Goal: Information Seeking & Learning: Learn about a topic

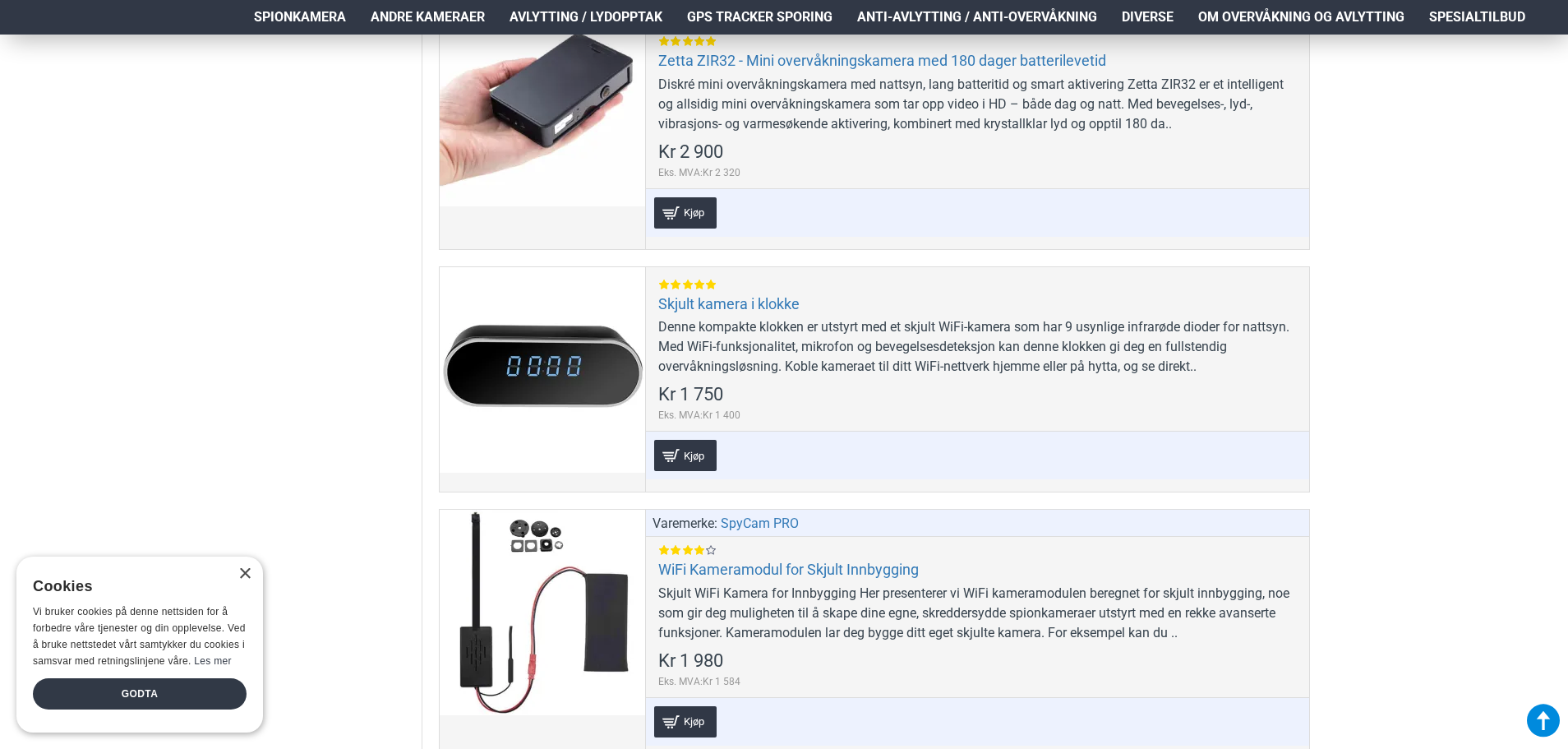
scroll to position [8550, 0]
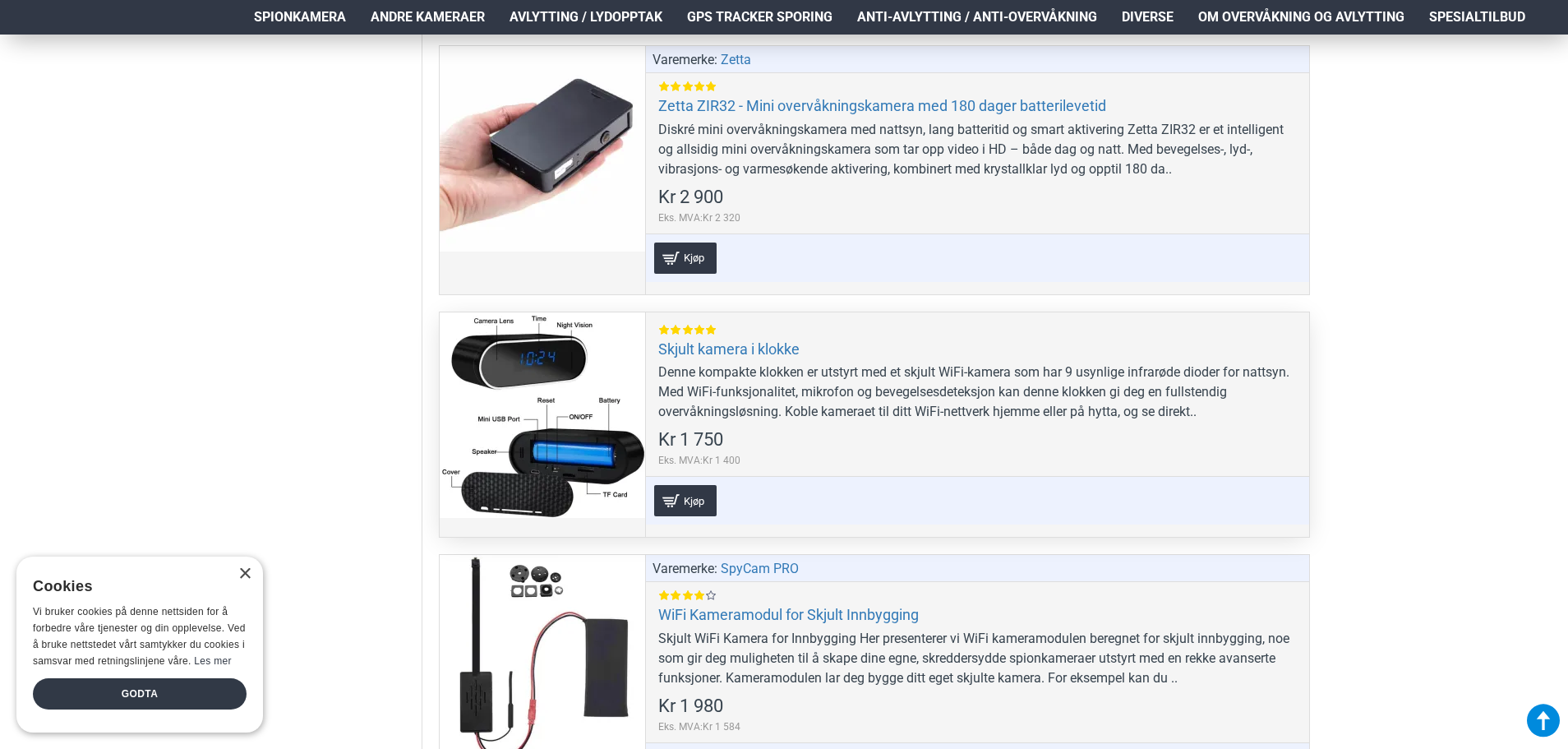
click at [570, 432] on div at bounding box center [541, 415] width 205 height 205
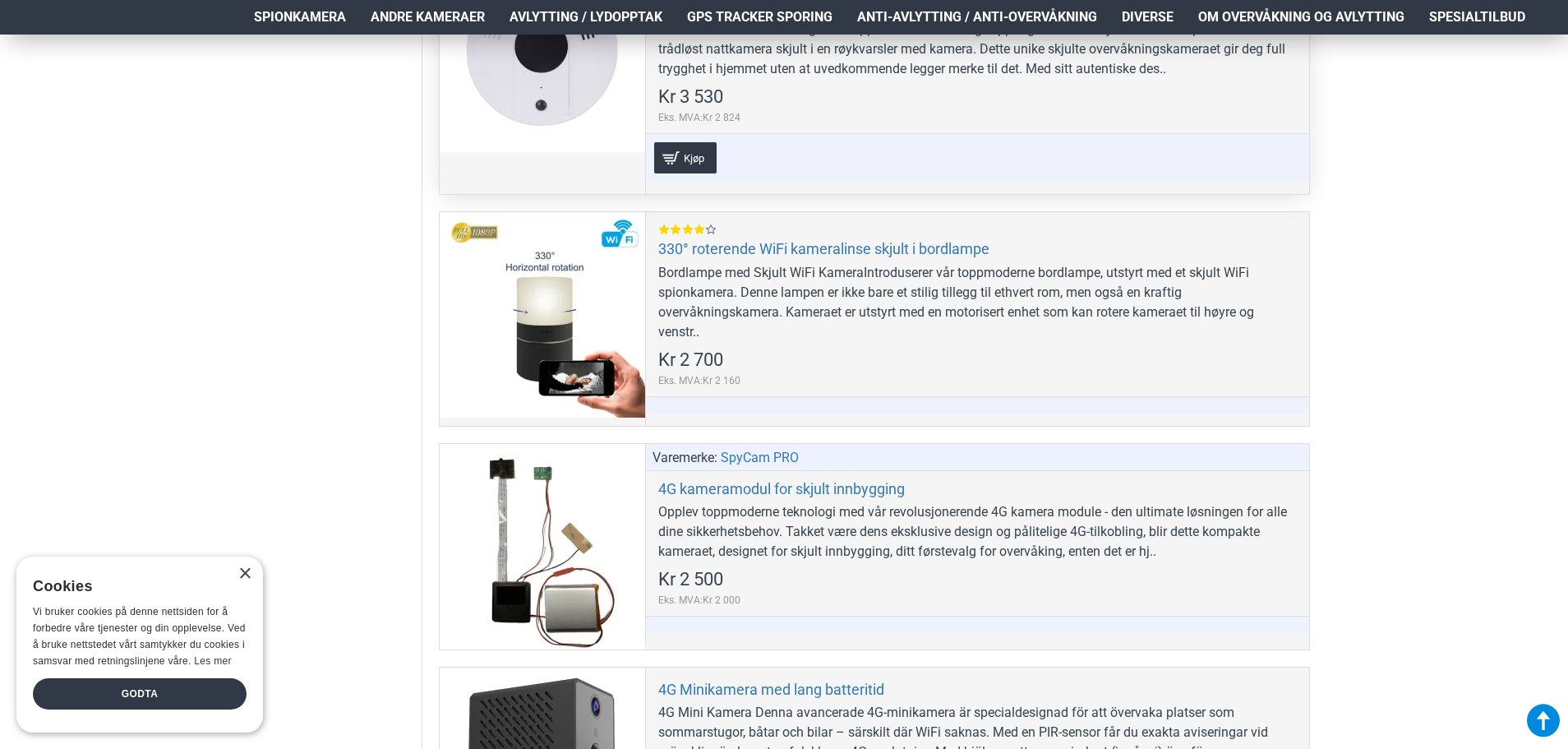
scroll to position [987, 0]
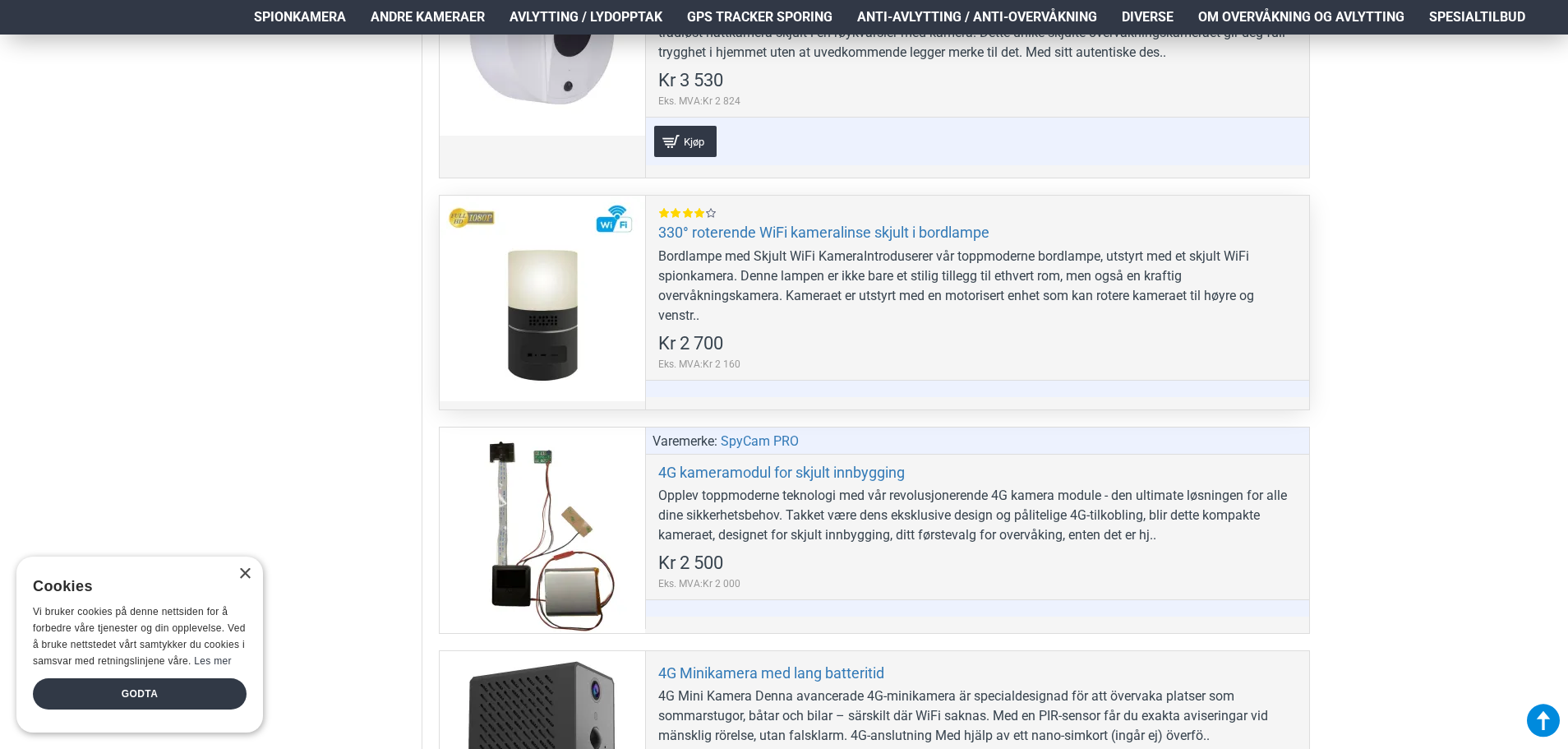
click at [571, 321] on div at bounding box center [541, 298] width 205 height 205
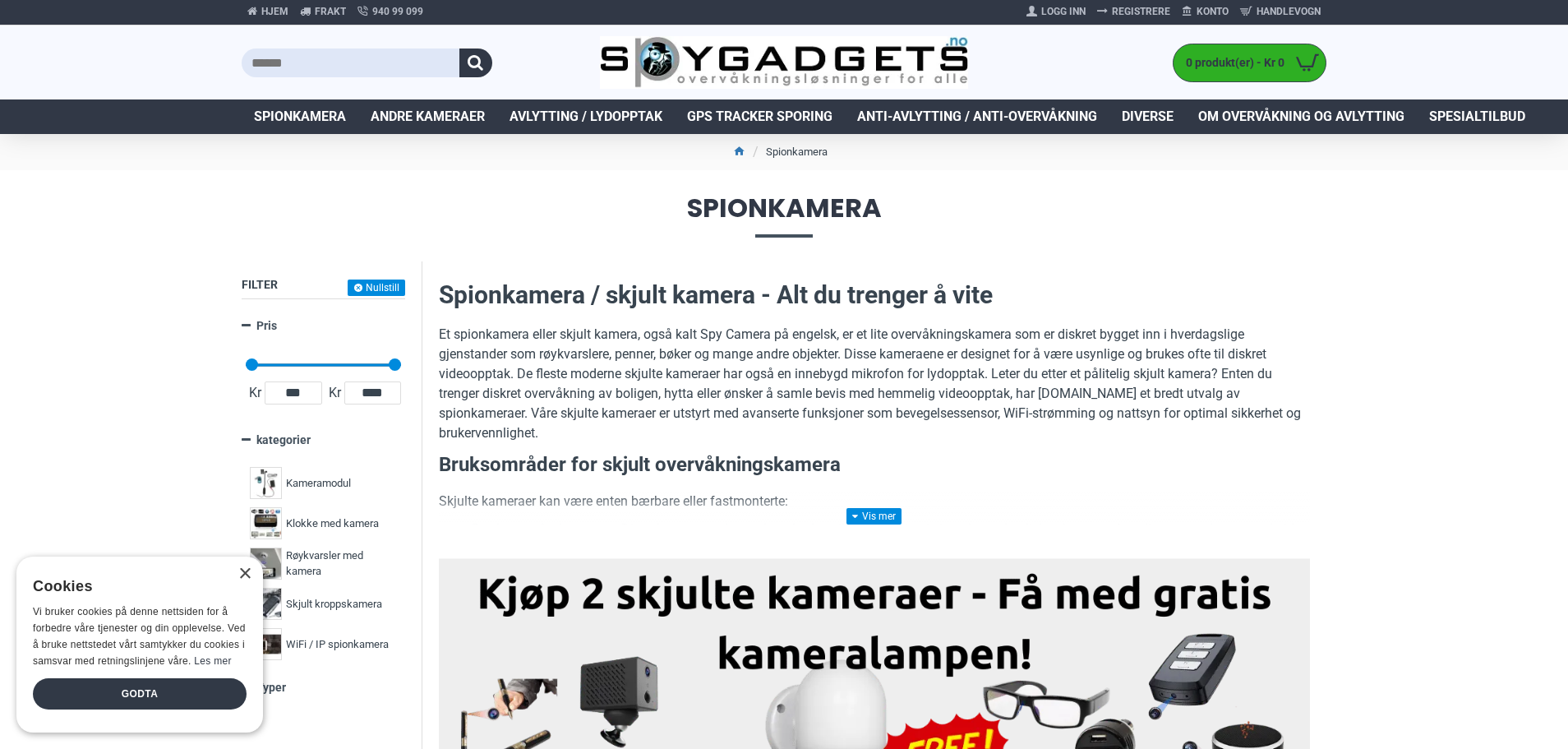
scroll to position [0, 0]
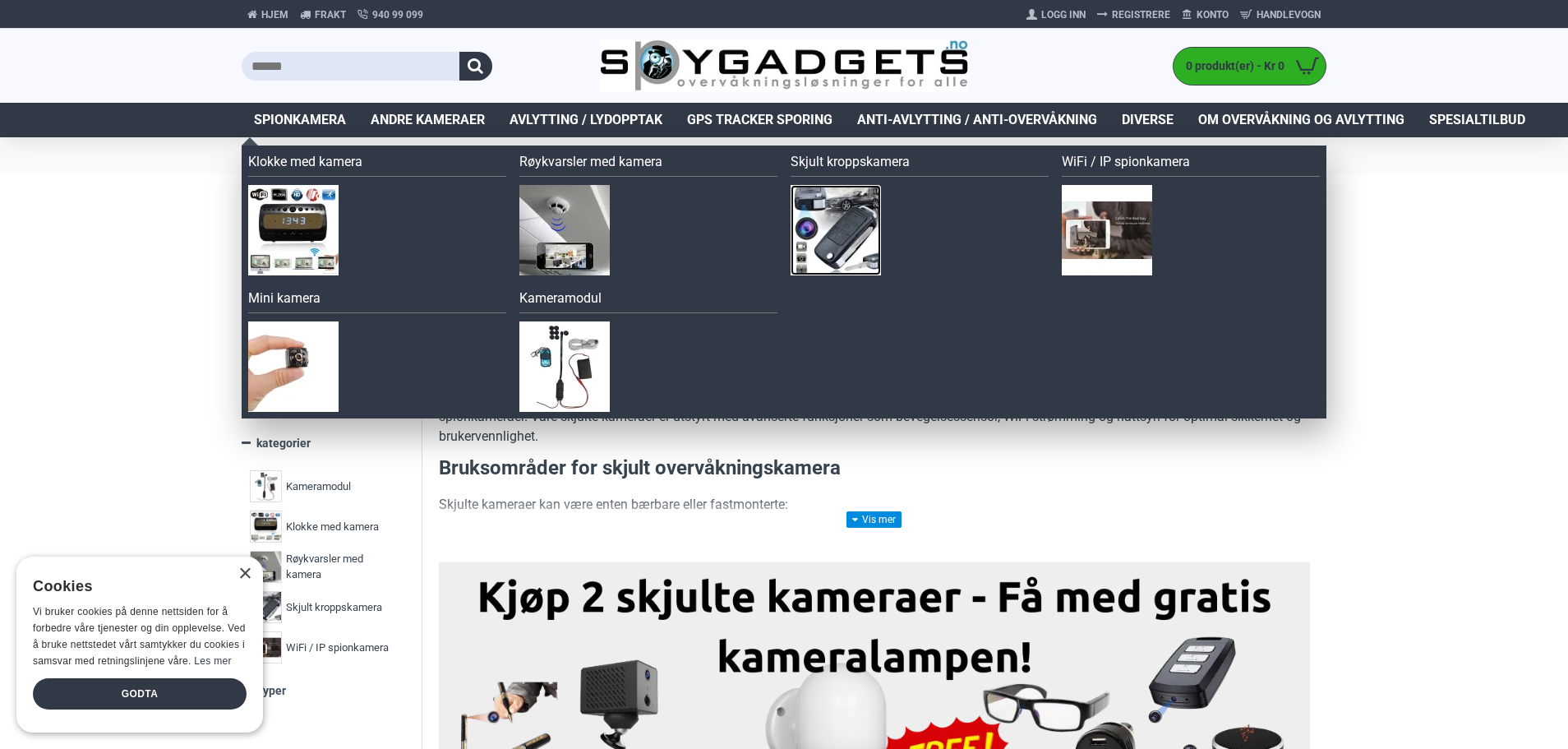
click at [836, 241] on img at bounding box center [836, 230] width 90 height 90
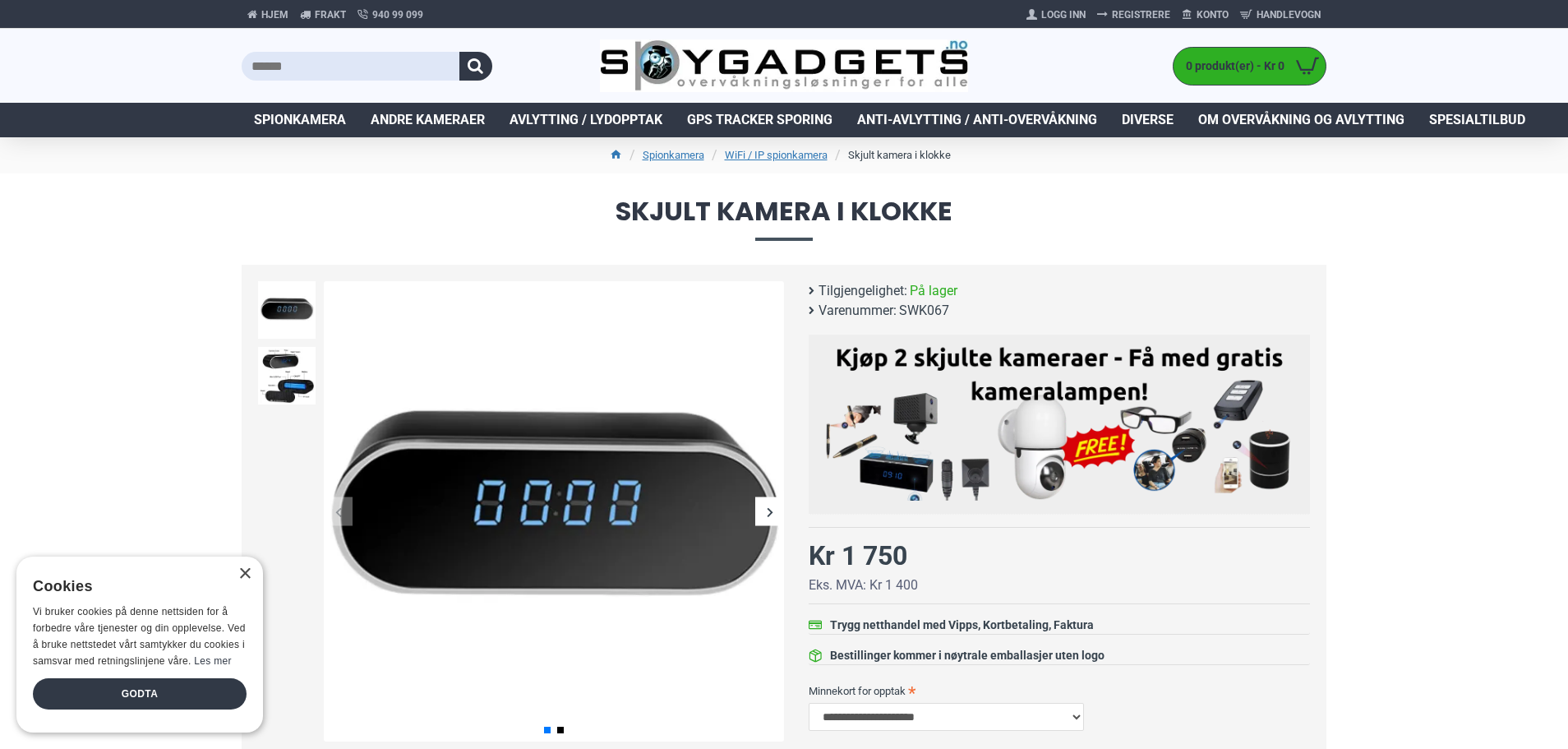
click at [771, 514] on div "Next slide" at bounding box center [769, 511] width 28 height 29
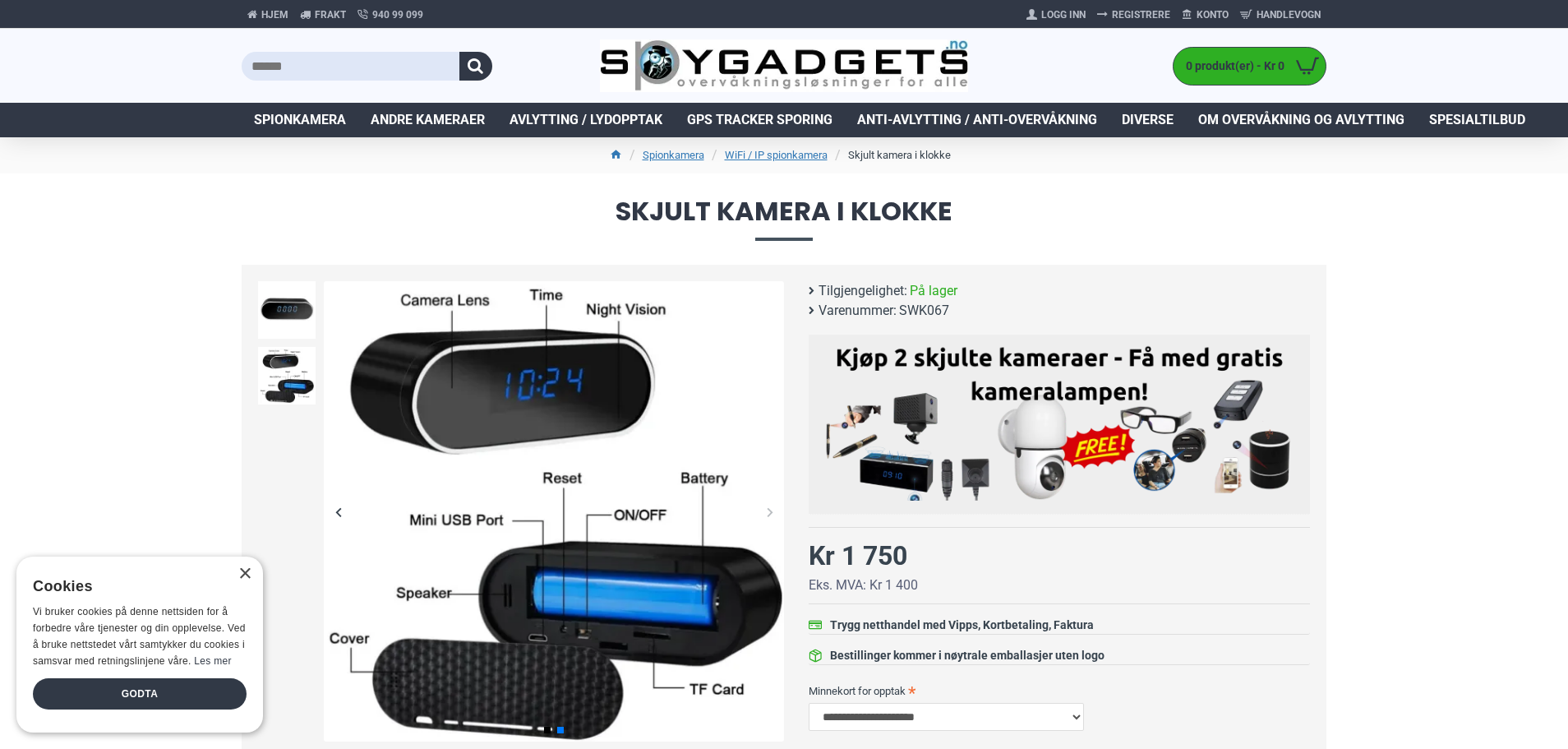
click at [768, 513] on div "Next slide" at bounding box center [769, 511] width 28 height 29
drag, startPoint x: 134, startPoint y: 698, endPoint x: 184, endPoint y: 690, distance: 50.6
click at [134, 699] on div "Godta" at bounding box center [139, 694] width 213 height 31
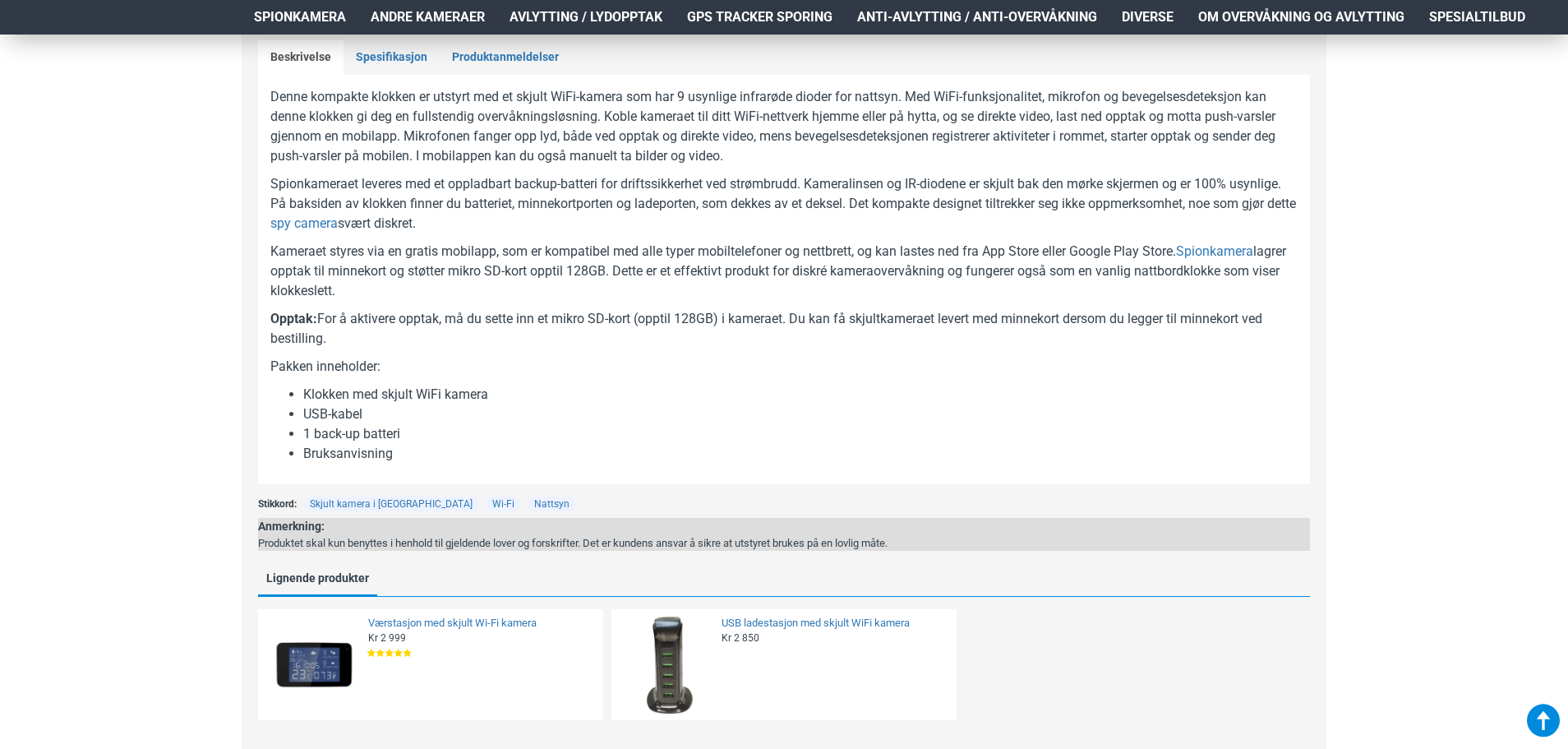
scroll to position [411, 0]
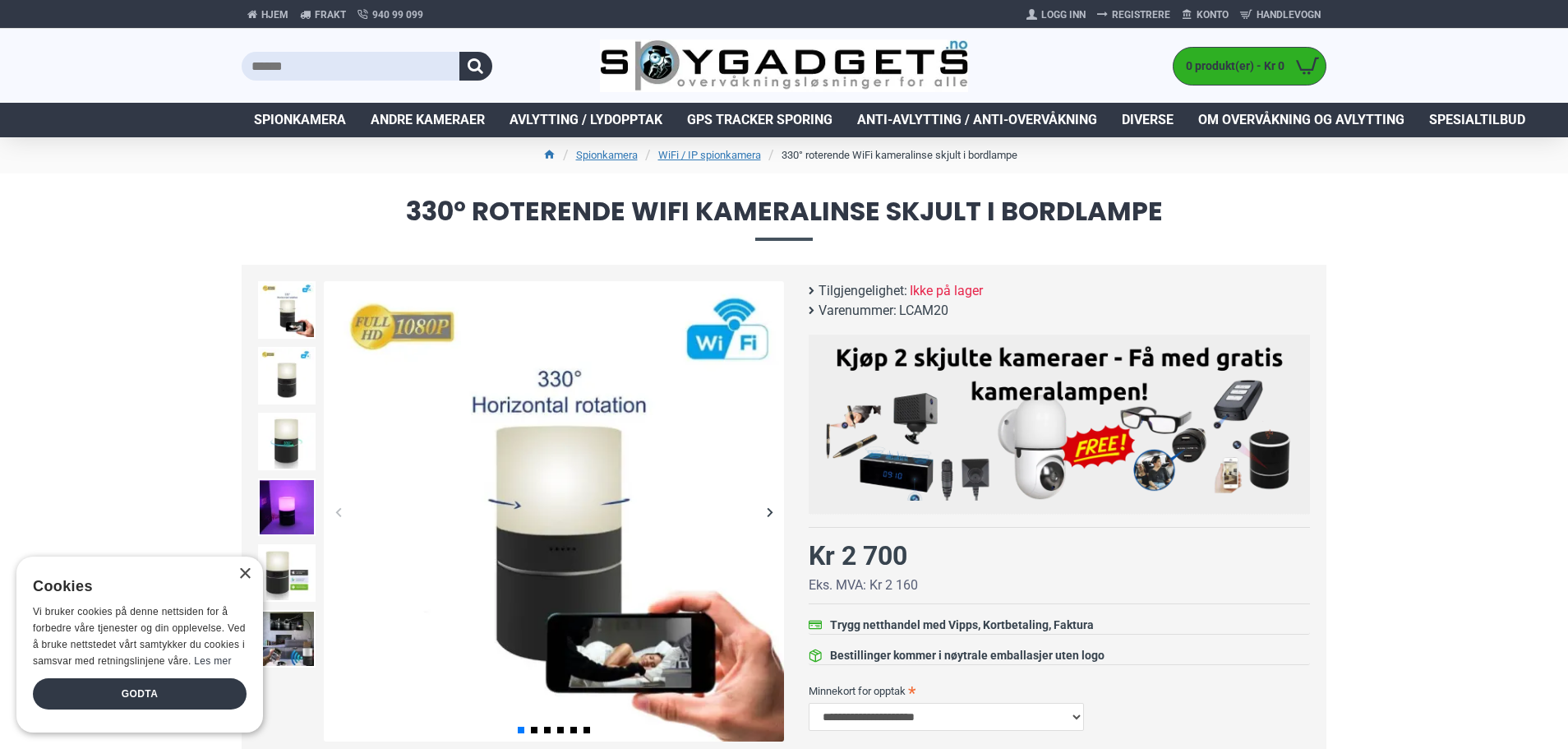
click at [772, 512] on div "Next slide" at bounding box center [769, 511] width 28 height 29
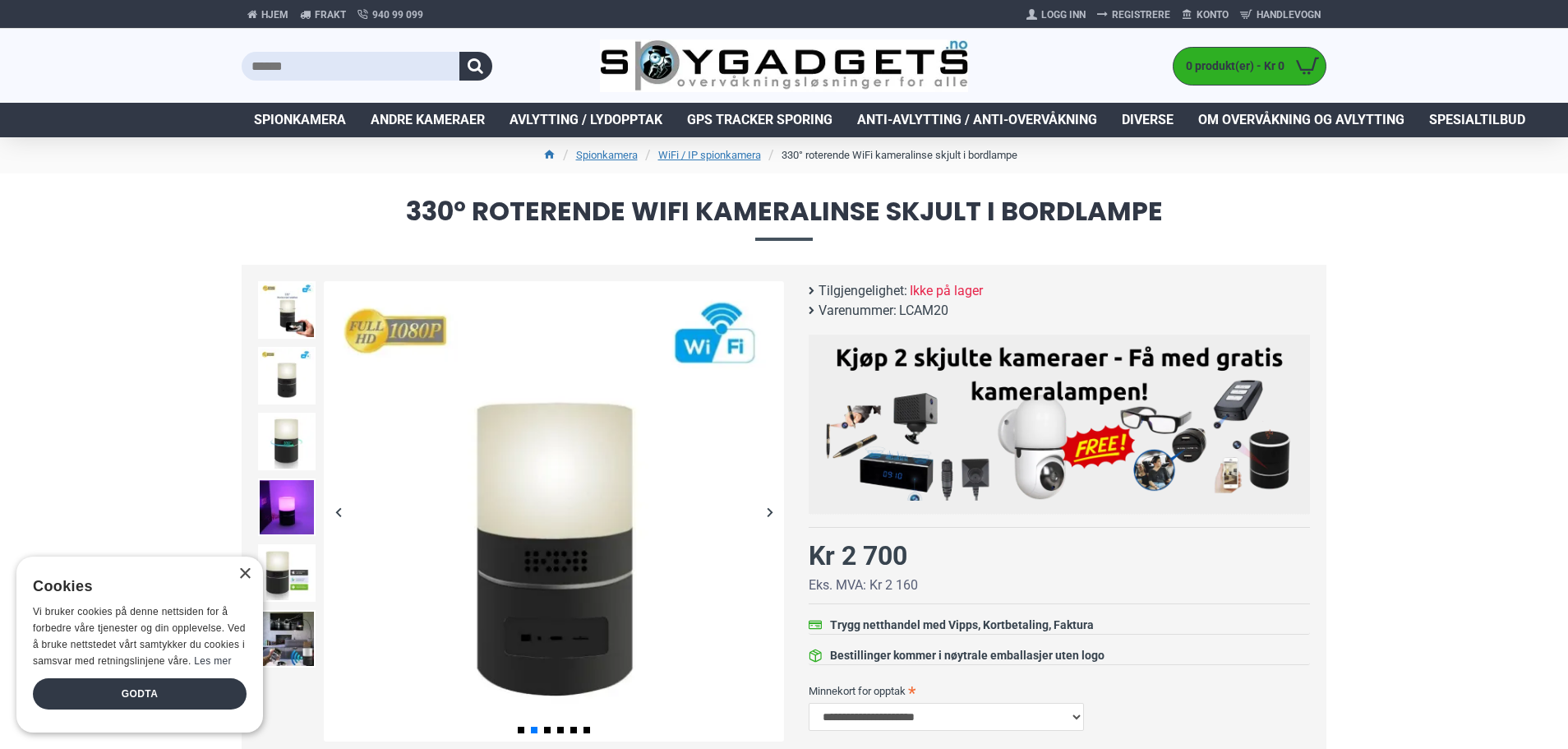
click at [772, 512] on div "Next slide" at bounding box center [769, 511] width 28 height 29
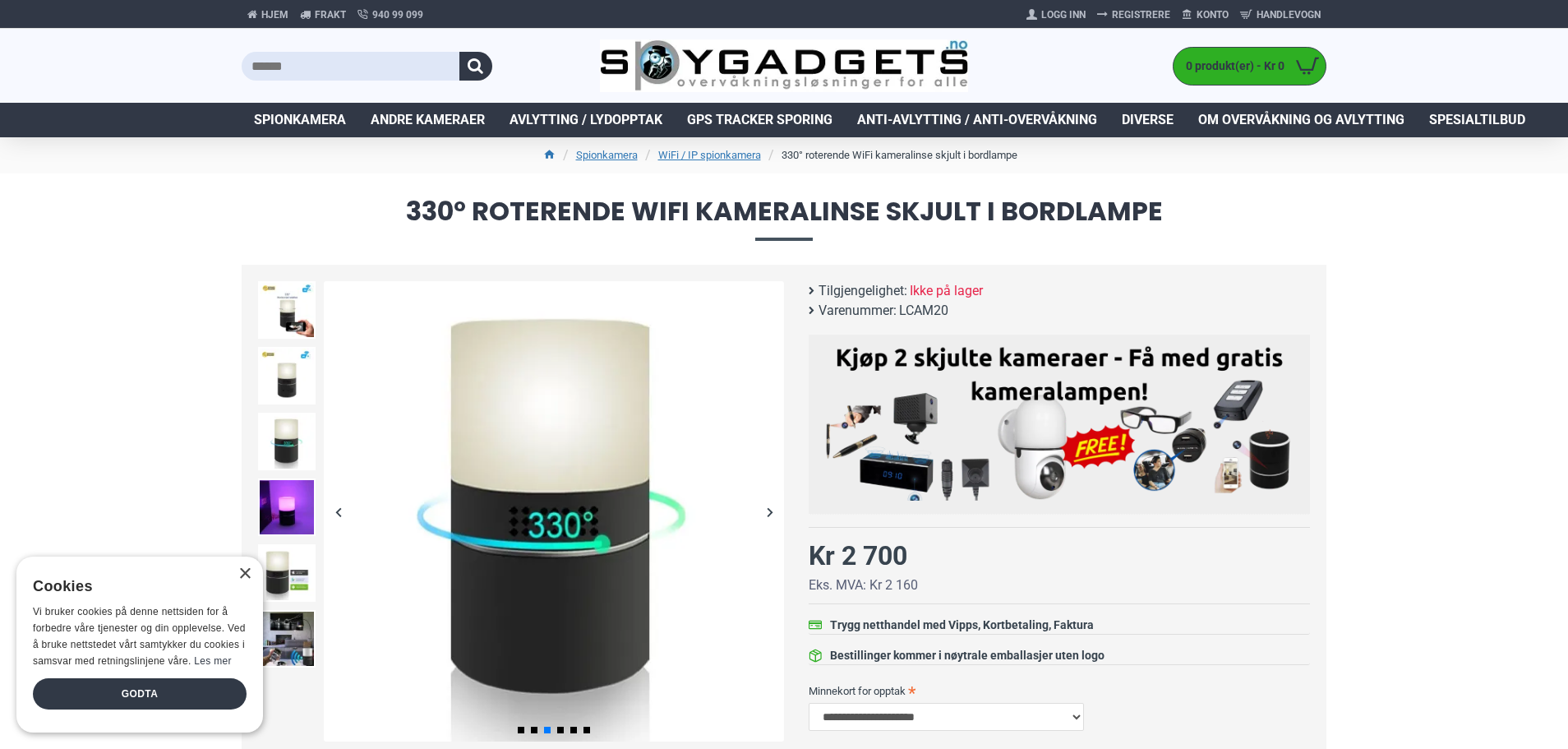
click at [772, 512] on div "Next slide" at bounding box center [769, 511] width 28 height 29
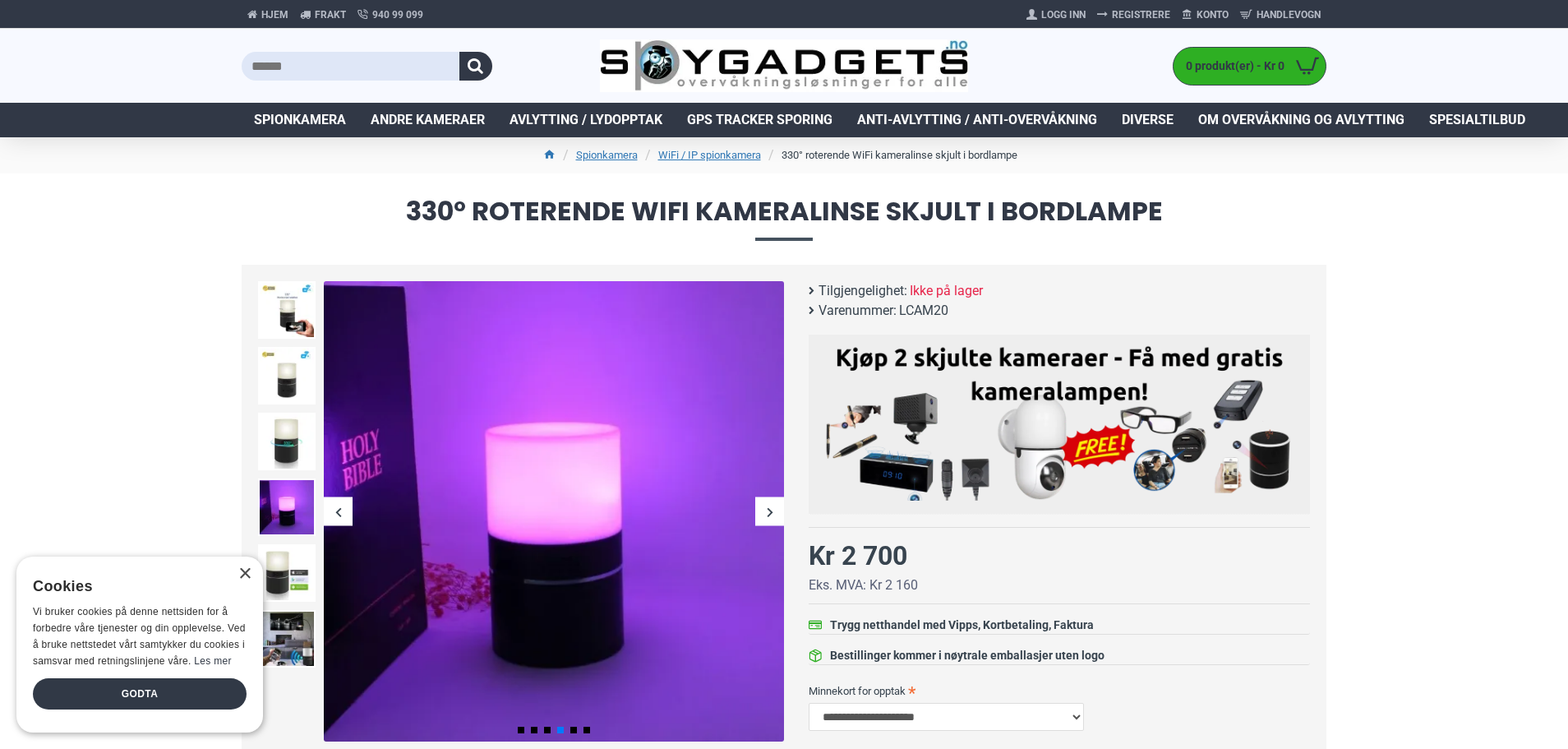
click at [772, 512] on div "Next slide" at bounding box center [769, 511] width 28 height 29
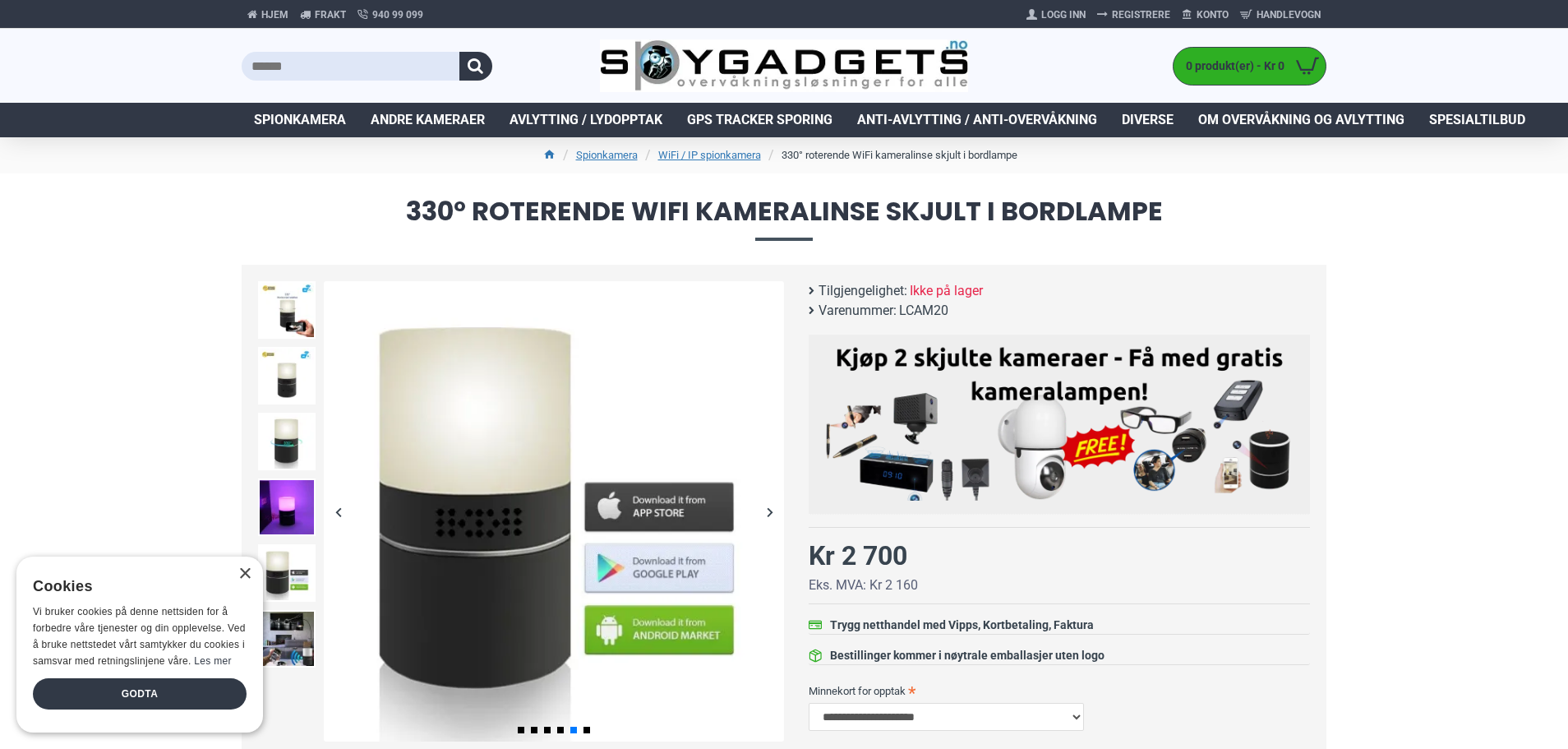
click at [772, 512] on div "Next slide" at bounding box center [769, 511] width 28 height 29
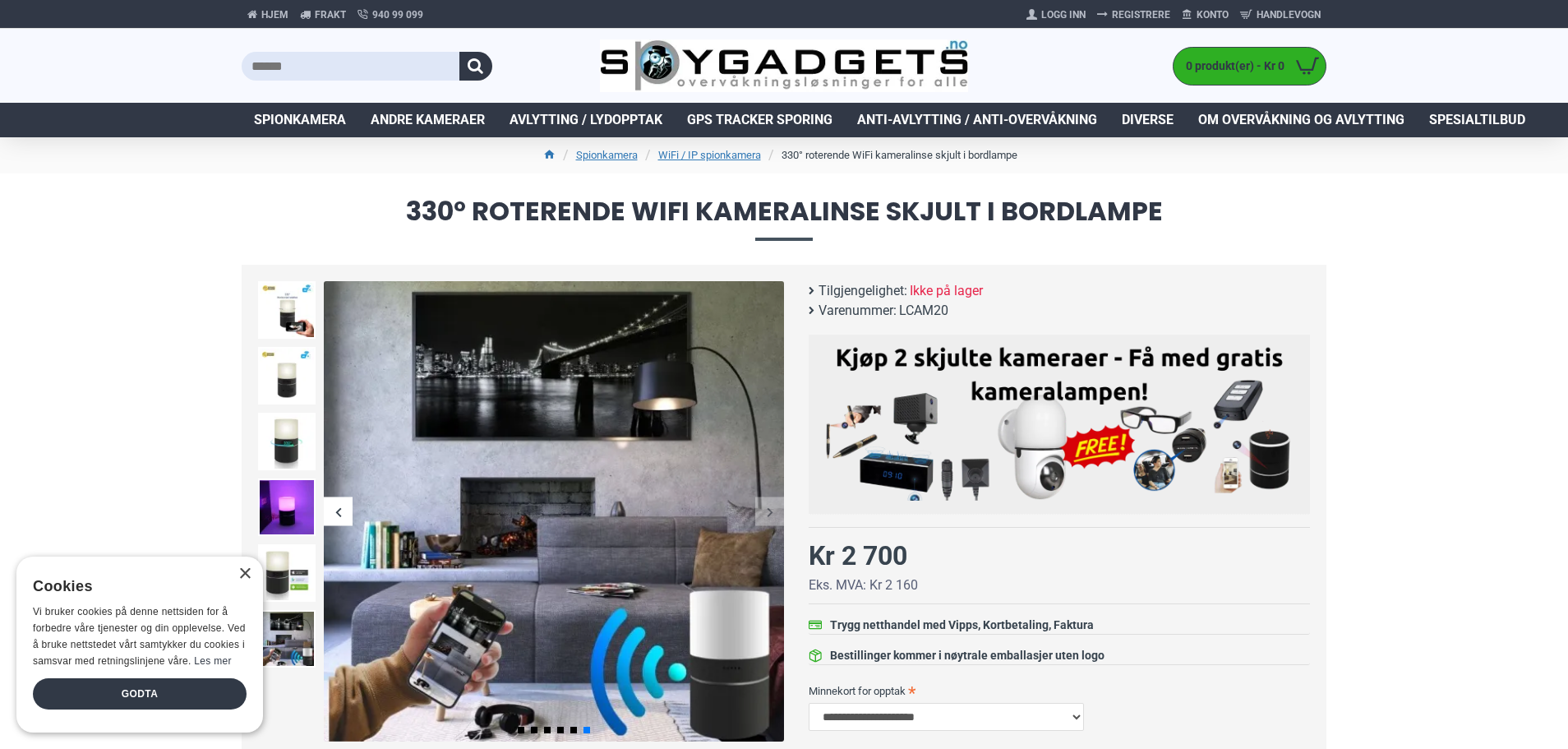
click at [772, 512] on div "Next slide" at bounding box center [769, 511] width 28 height 29
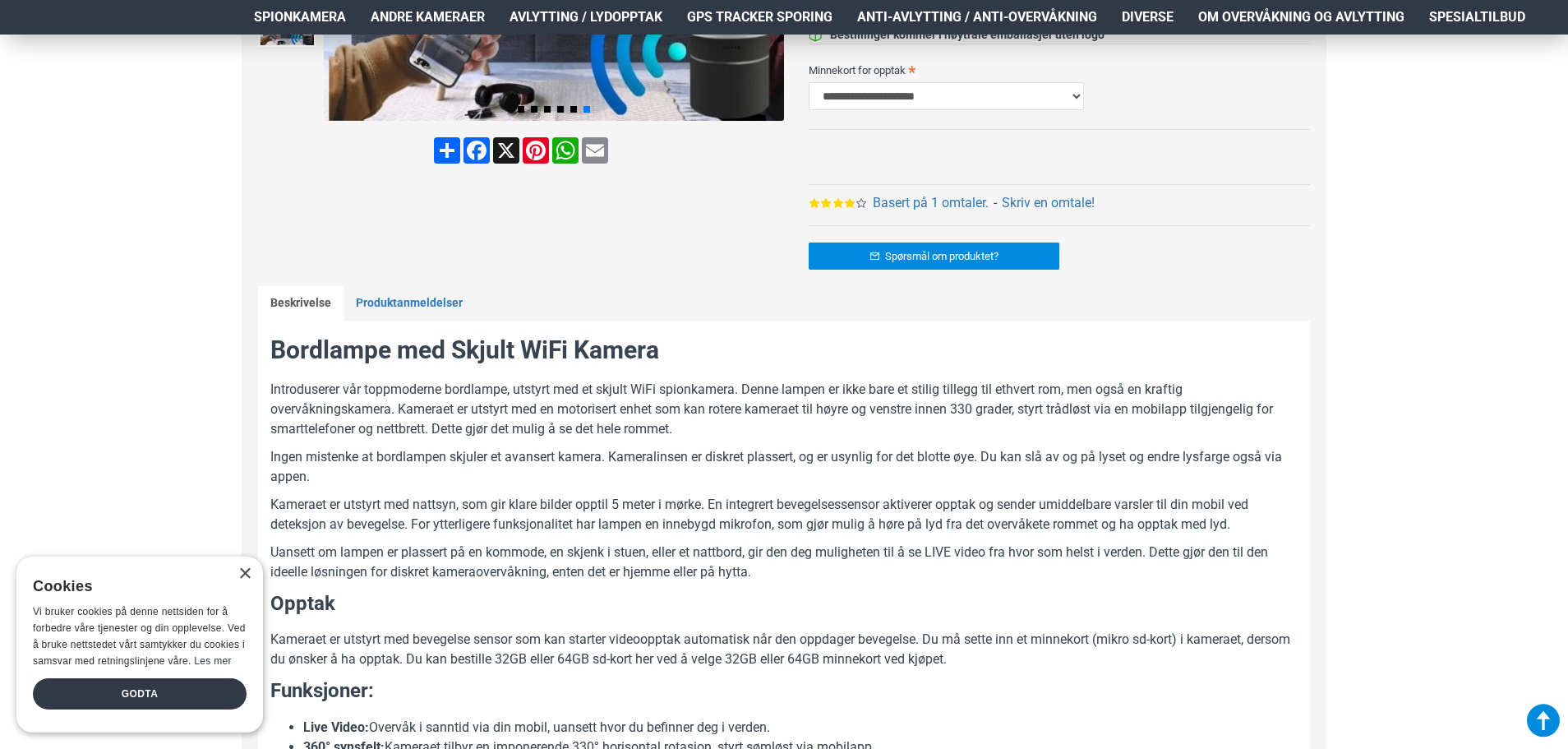
scroll to position [658, 0]
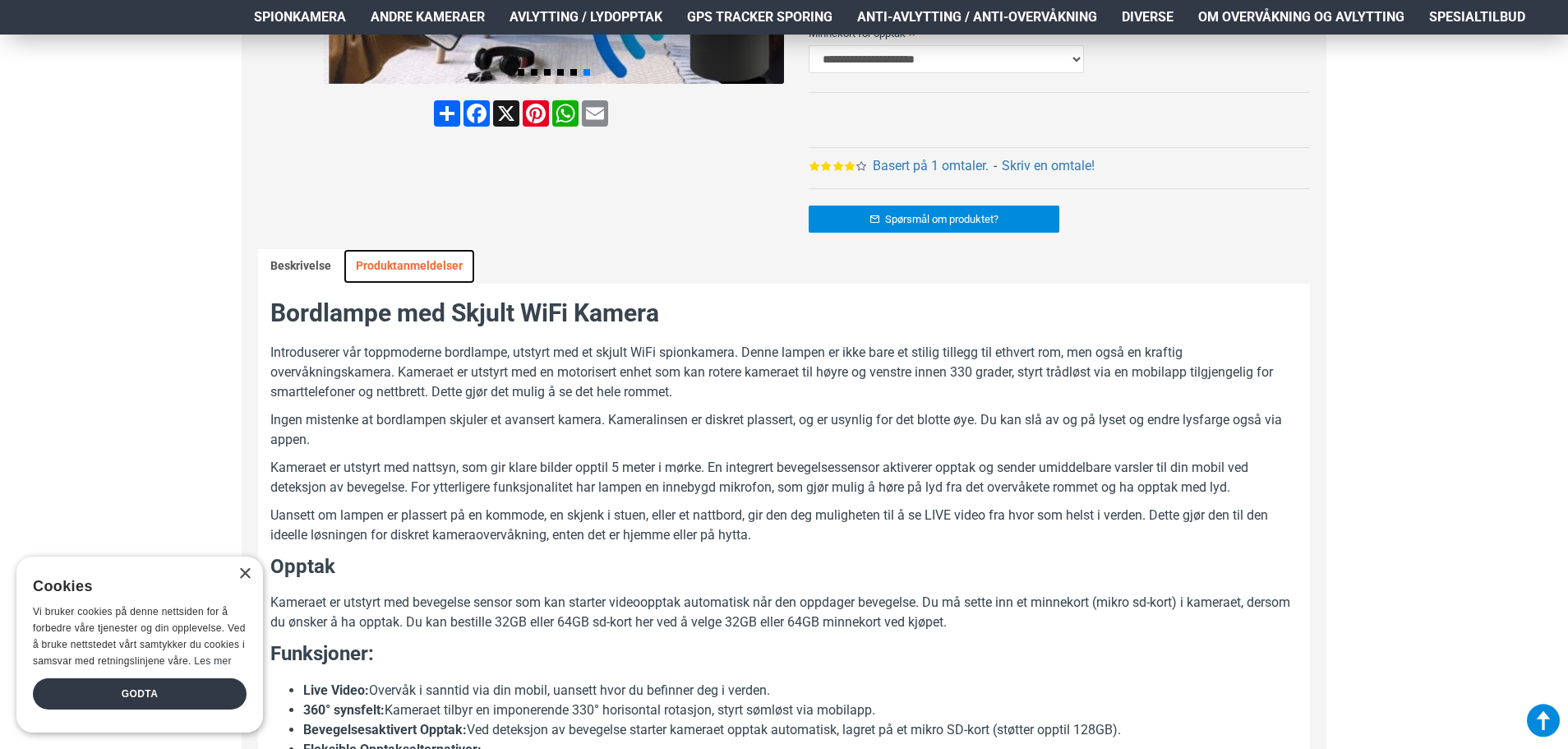
click at [423, 262] on link "Produktanmeldelser" at bounding box center [410, 265] width 132 height 34
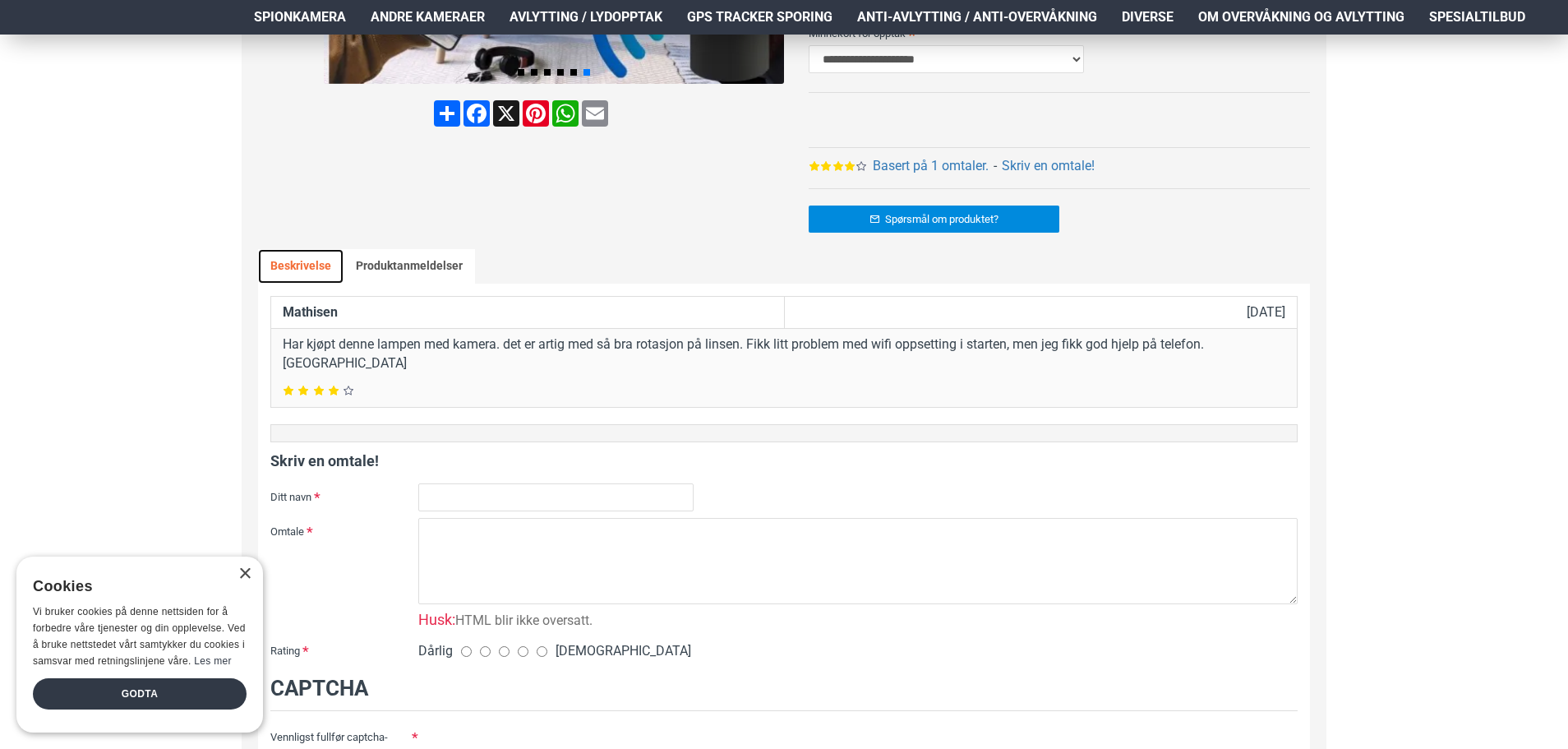
click at [295, 274] on link "Beskrivelse" at bounding box center [301, 265] width 85 height 34
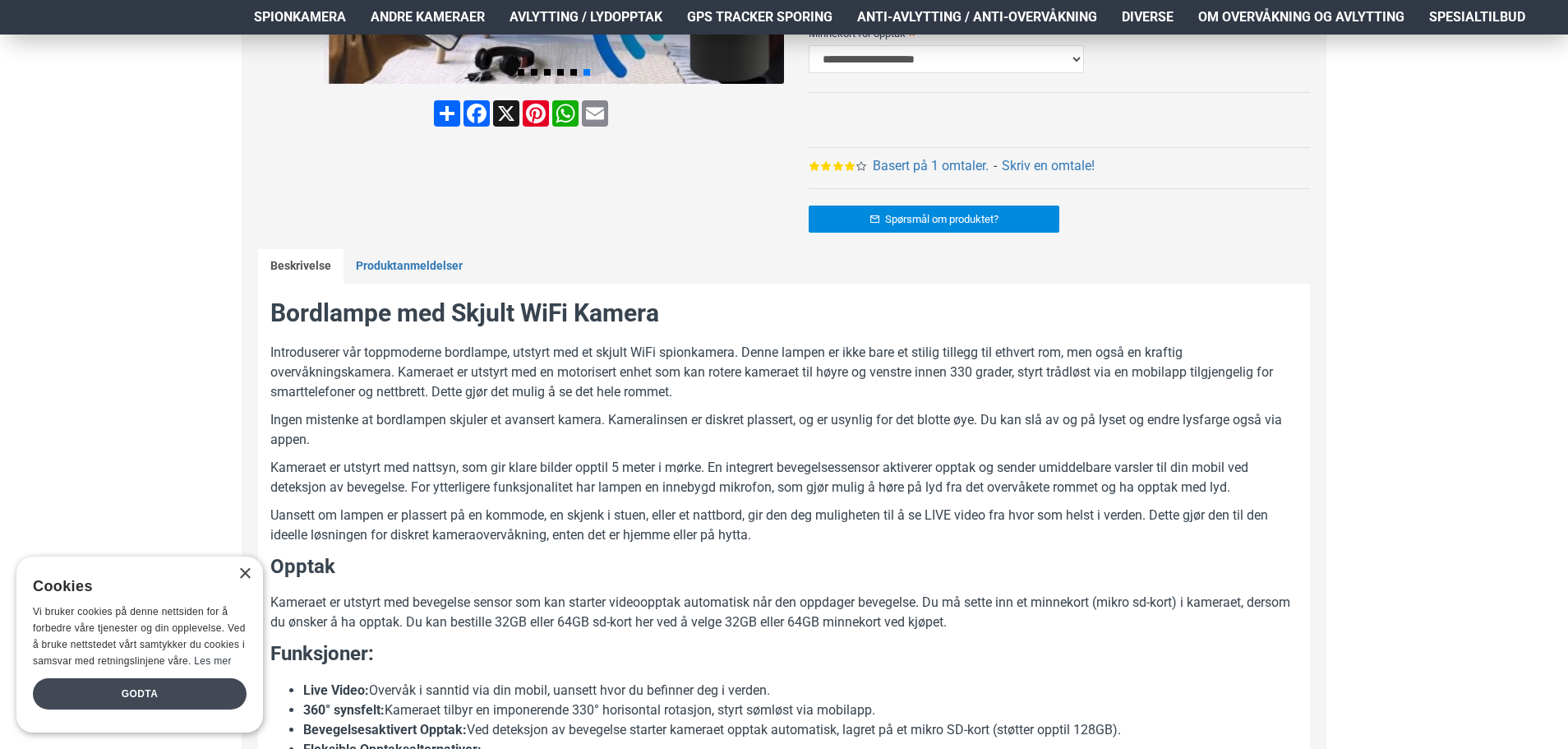
click at [146, 686] on div "Godta" at bounding box center [139, 694] width 213 height 31
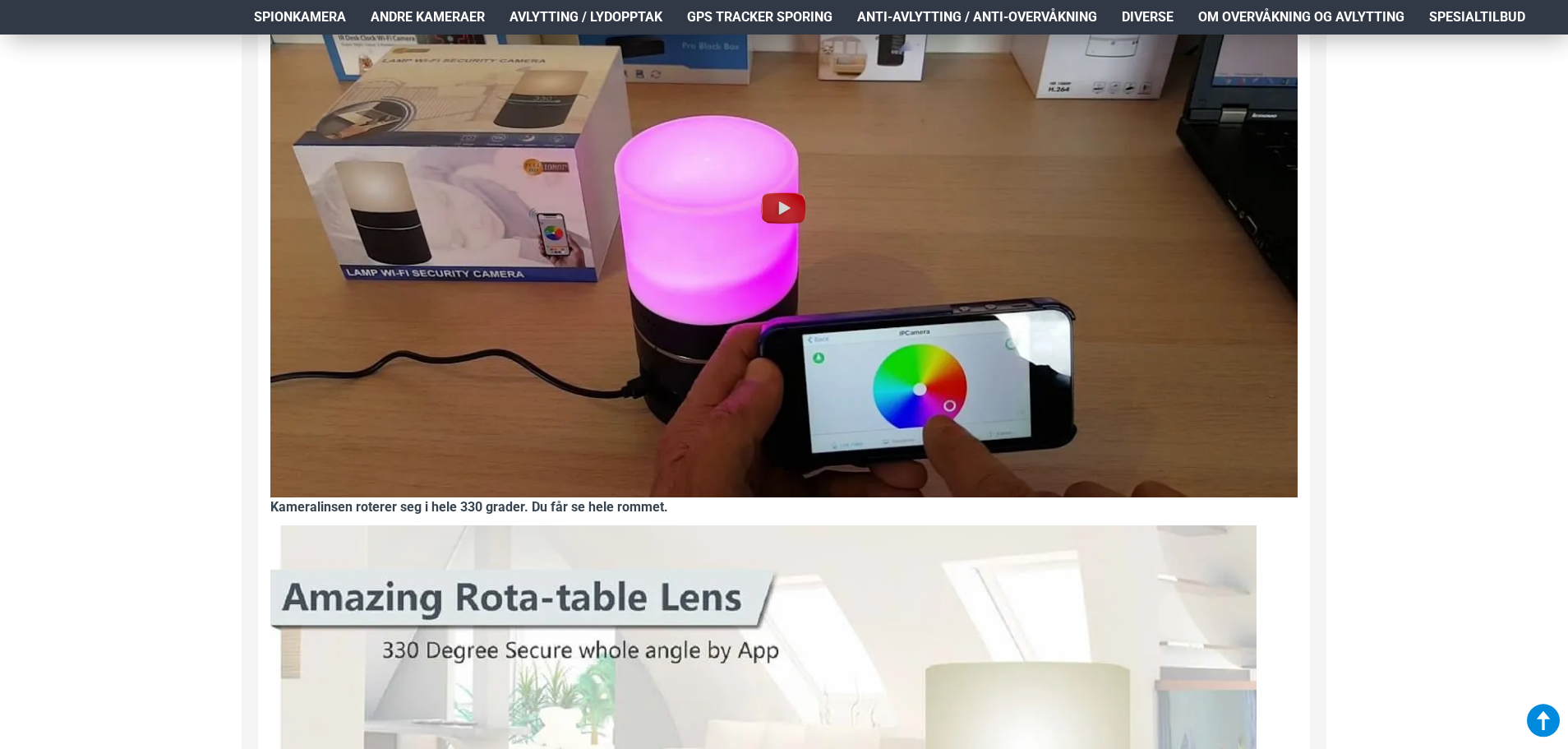
scroll to position [1809, 0]
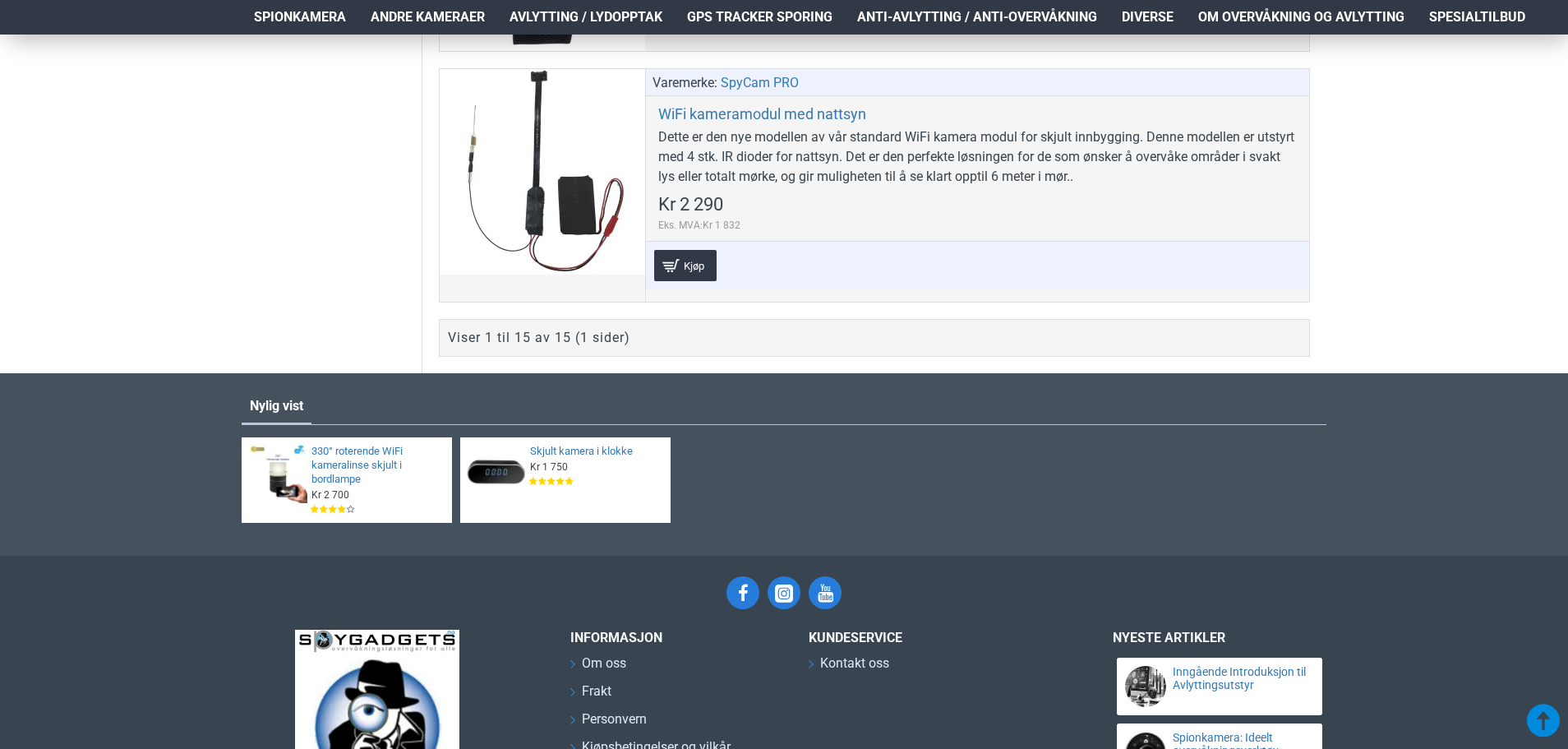
scroll to position [4111, 0]
